Goal: Information Seeking & Learning: Understand process/instructions

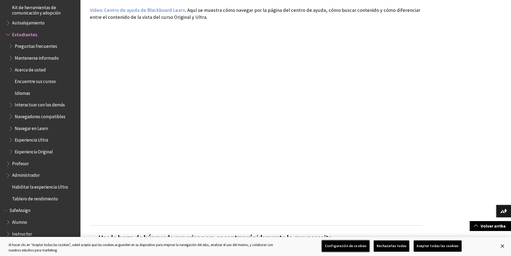
scroll to position [134, 0]
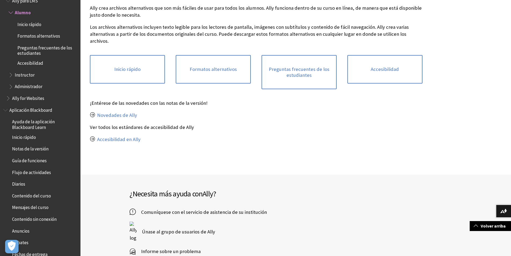
scroll to position [107, 0]
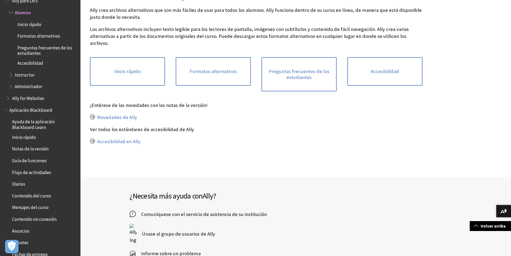
click at [184, 230] on span "Únase al grupo de usuarios de Ally" at bounding box center [176, 234] width 79 height 8
click at [131, 60] on link "Inicio rápido" at bounding box center [127, 71] width 75 height 28
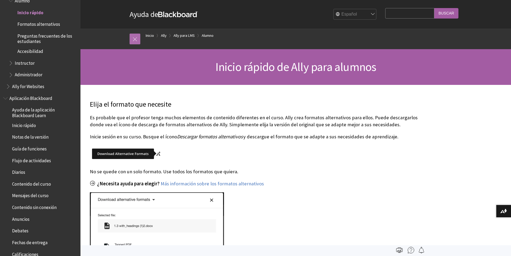
click at [133, 38] on link at bounding box center [135, 39] width 11 height 11
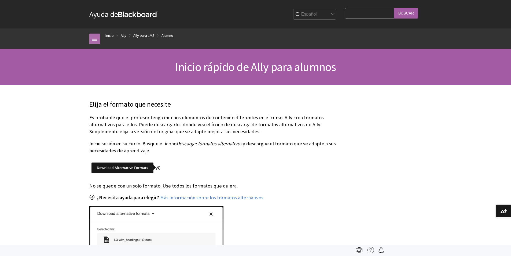
click at [93, 38] on link at bounding box center [94, 39] width 11 height 11
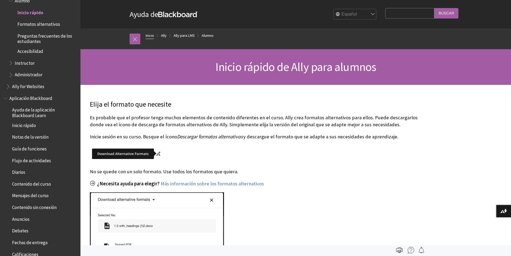
click at [152, 34] on link "Inicio" at bounding box center [150, 35] width 8 height 7
